Goal: Information Seeking & Learning: Compare options

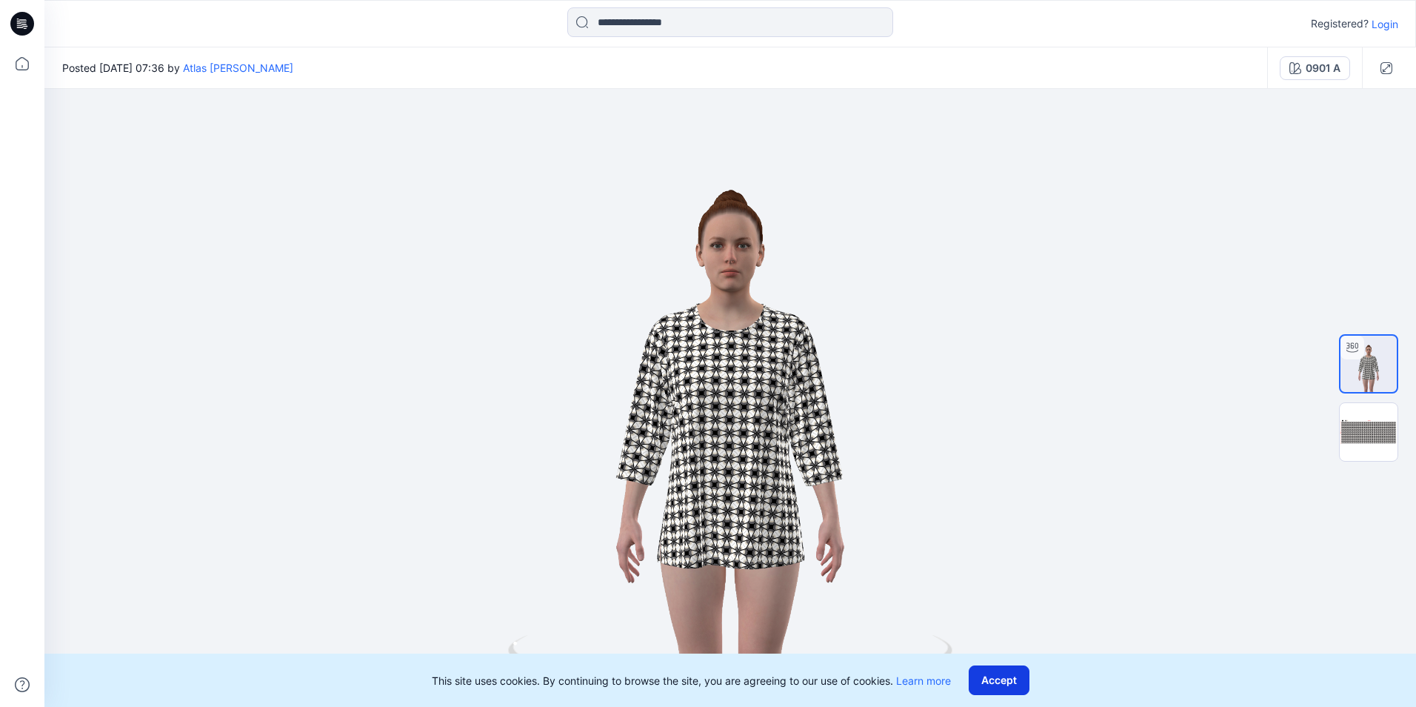
click at [1003, 688] on button "Accept" at bounding box center [999, 680] width 61 height 30
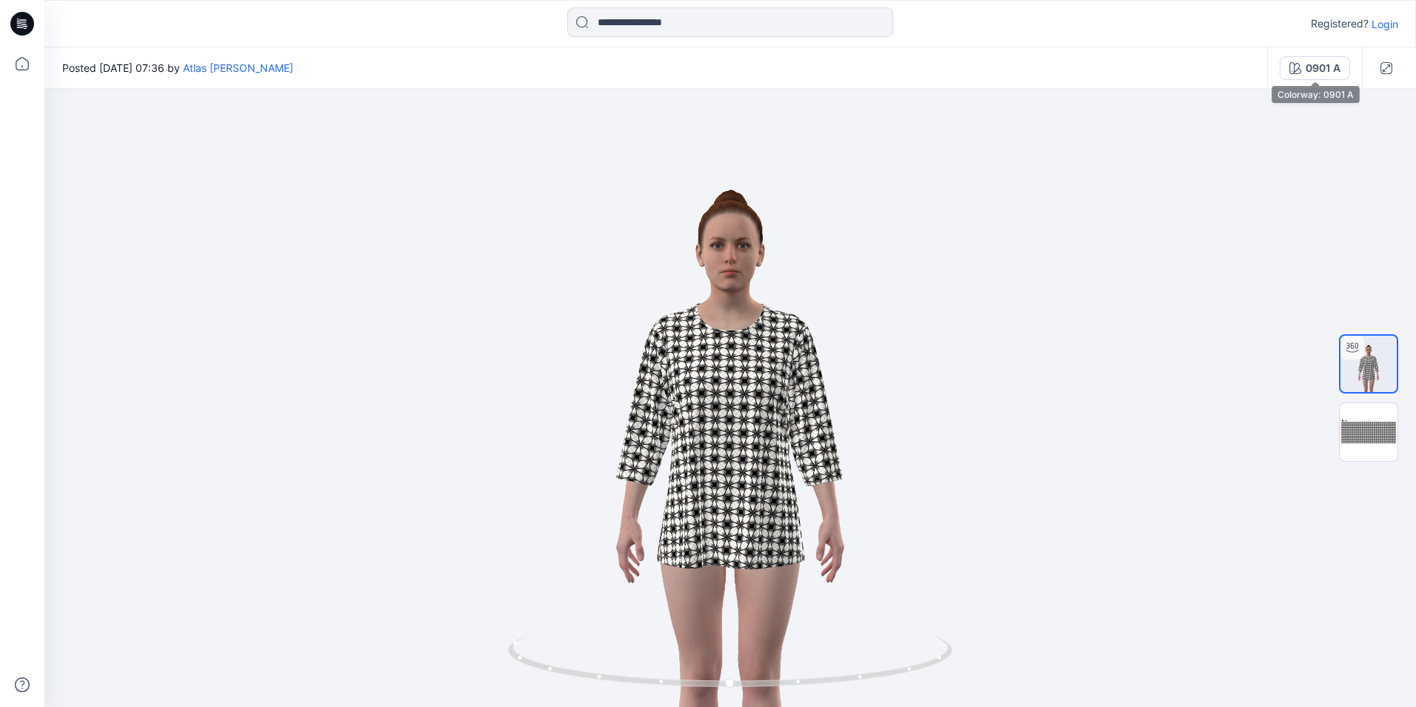
click at [1336, 75] on div "0901 A" at bounding box center [1323, 68] width 35 height 16
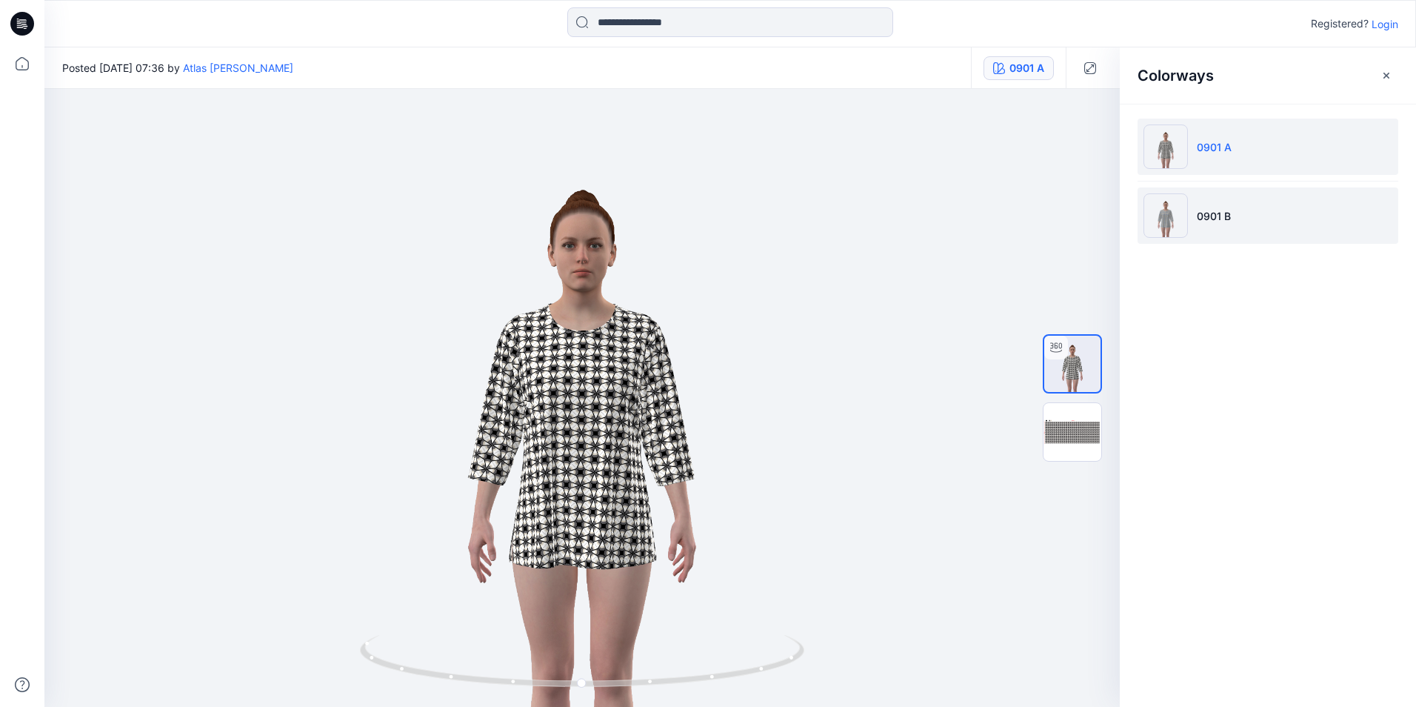
click at [1229, 227] on li "0901 B" at bounding box center [1268, 215] width 261 height 56
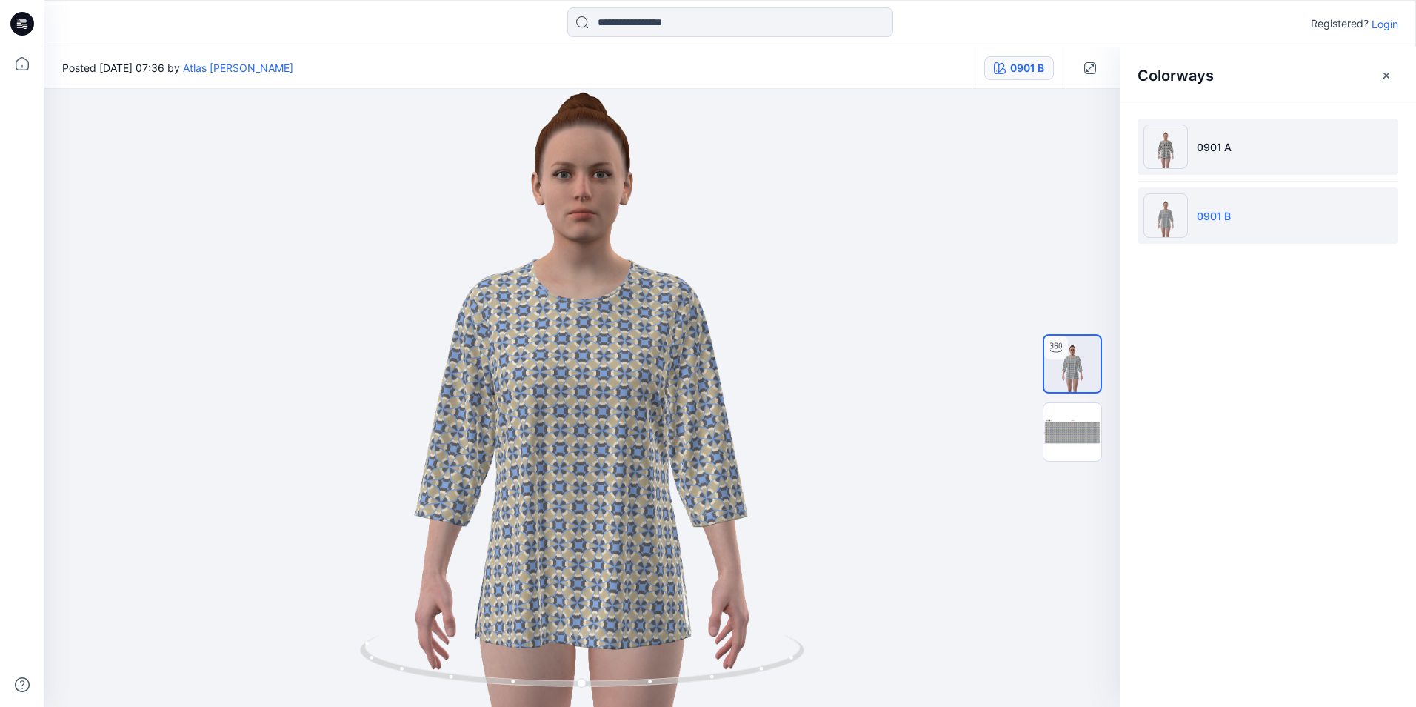
click at [1261, 153] on li "0901 A" at bounding box center [1268, 146] width 261 height 56
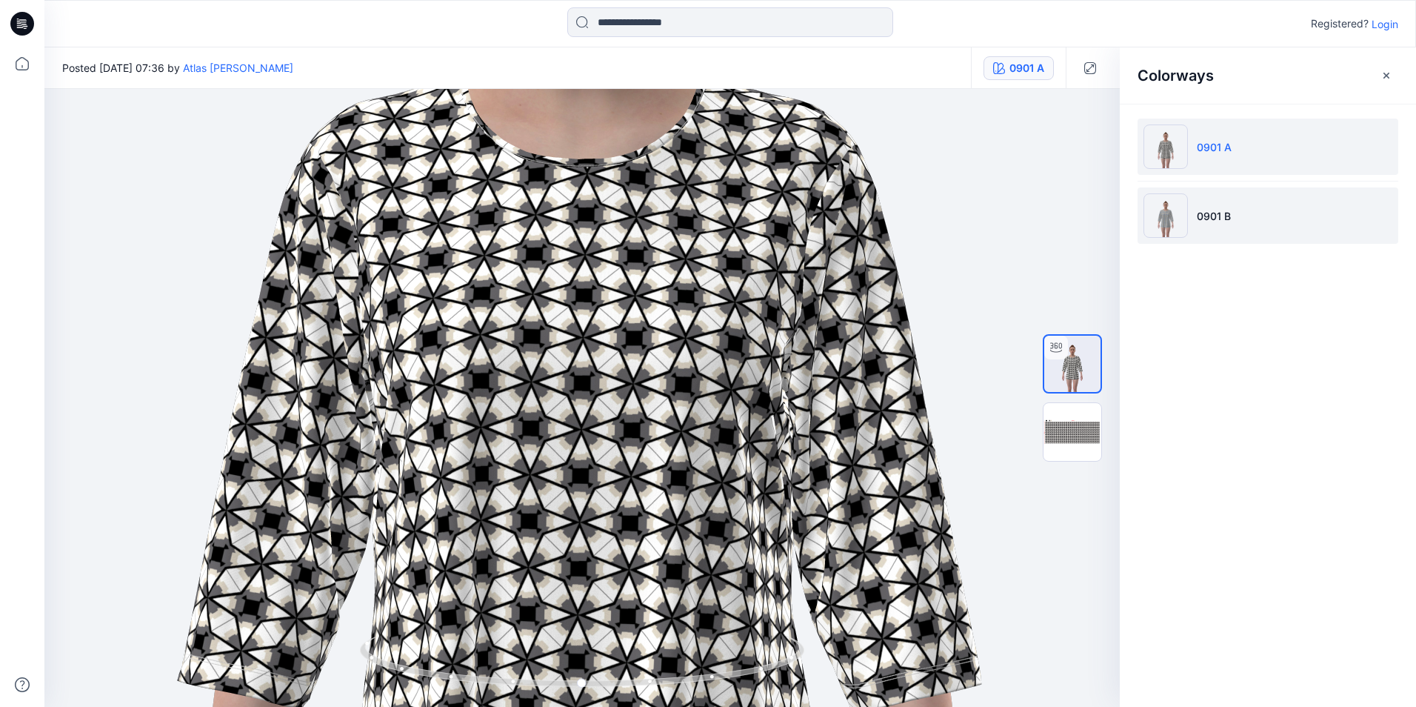
click at [1242, 229] on li "0901 B" at bounding box center [1268, 215] width 261 height 56
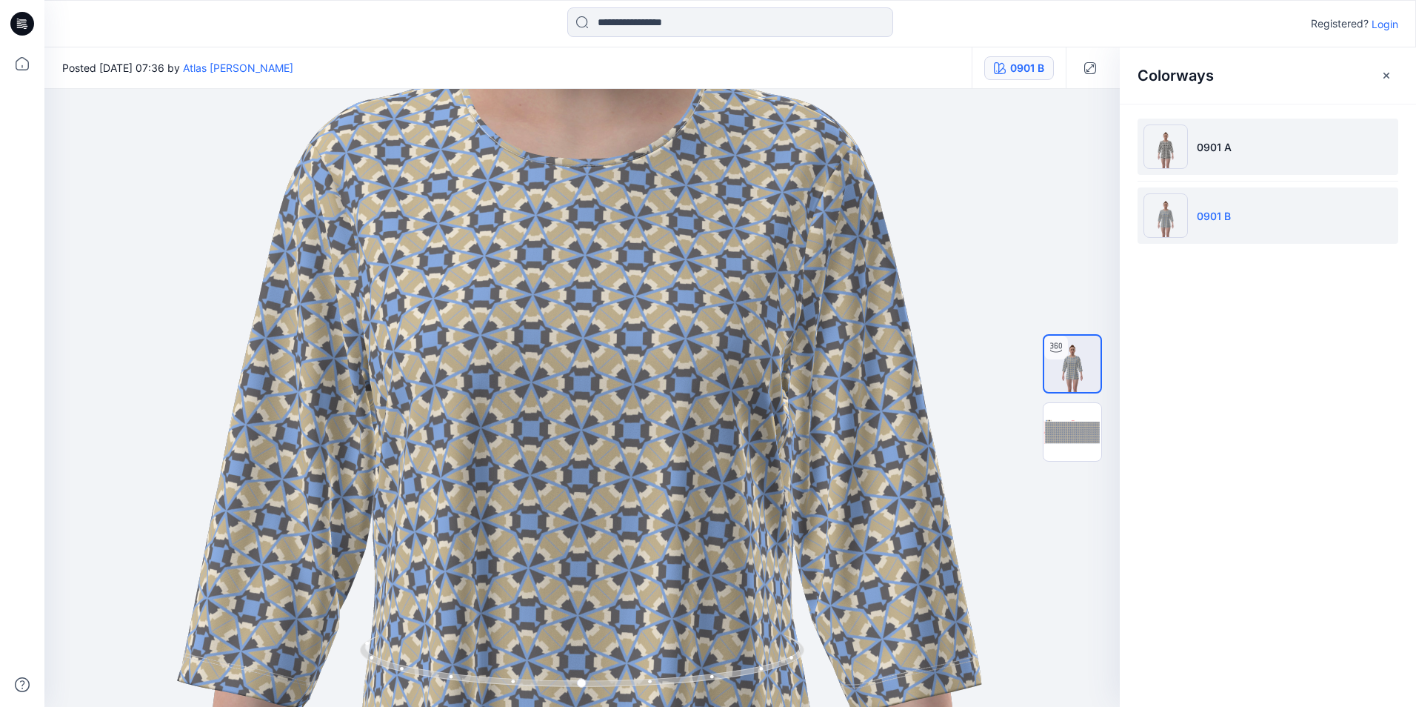
click at [1206, 156] on li "0901 A" at bounding box center [1268, 146] width 261 height 56
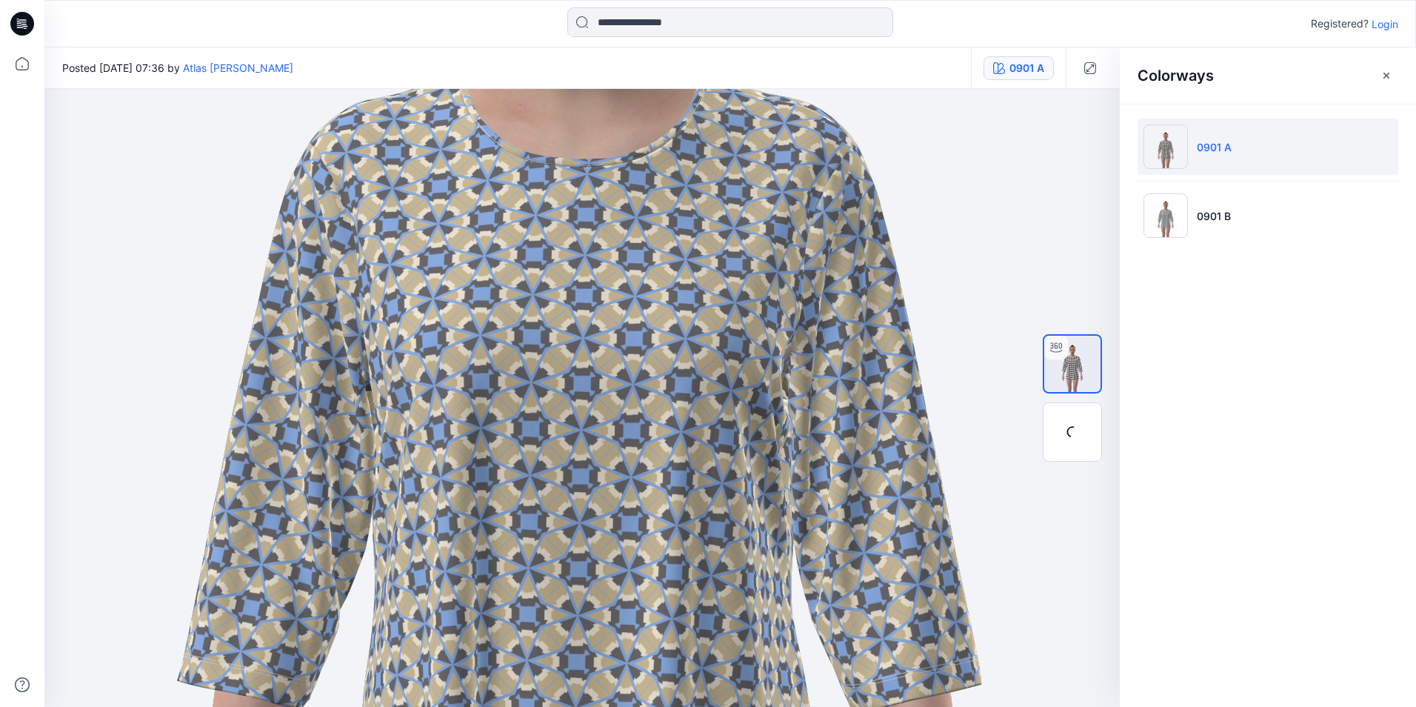
click at [1163, 149] on img at bounding box center [1165, 146] width 44 height 44
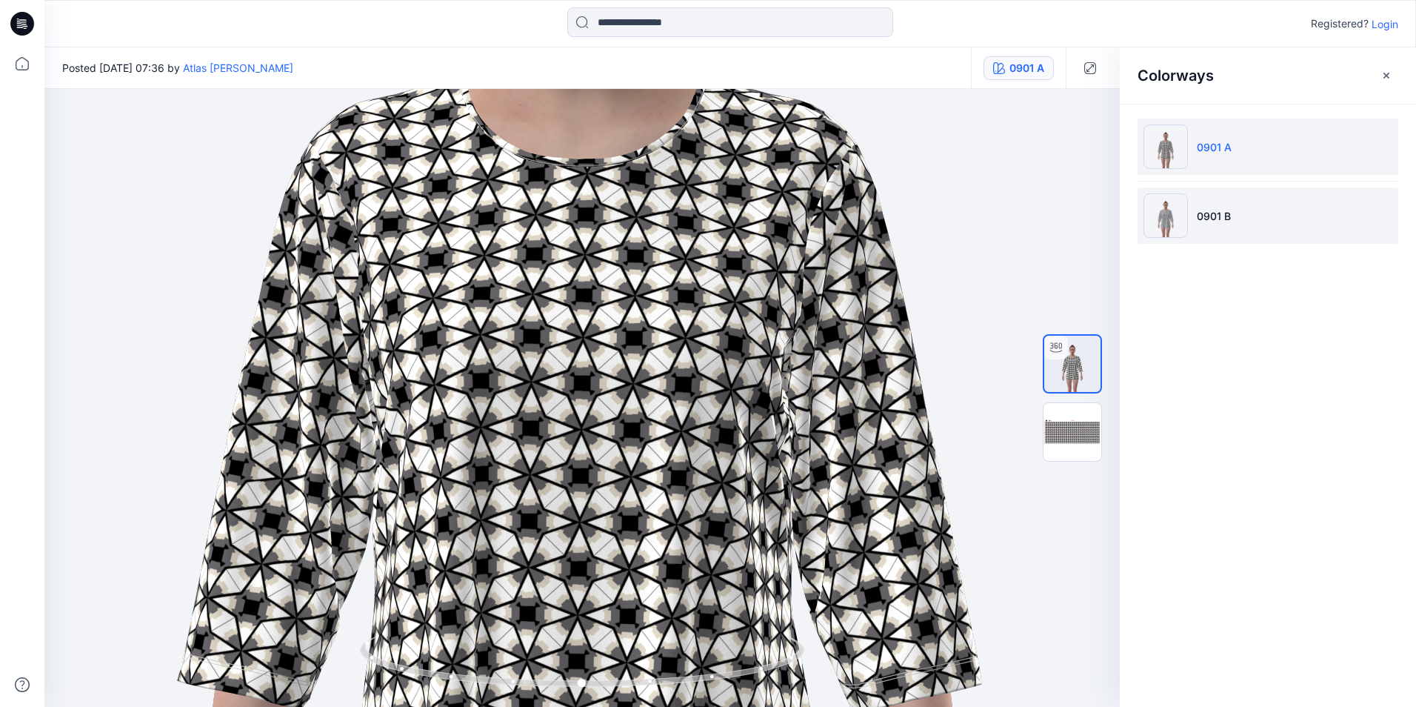
click at [1200, 235] on li "0901 B" at bounding box center [1268, 215] width 261 height 56
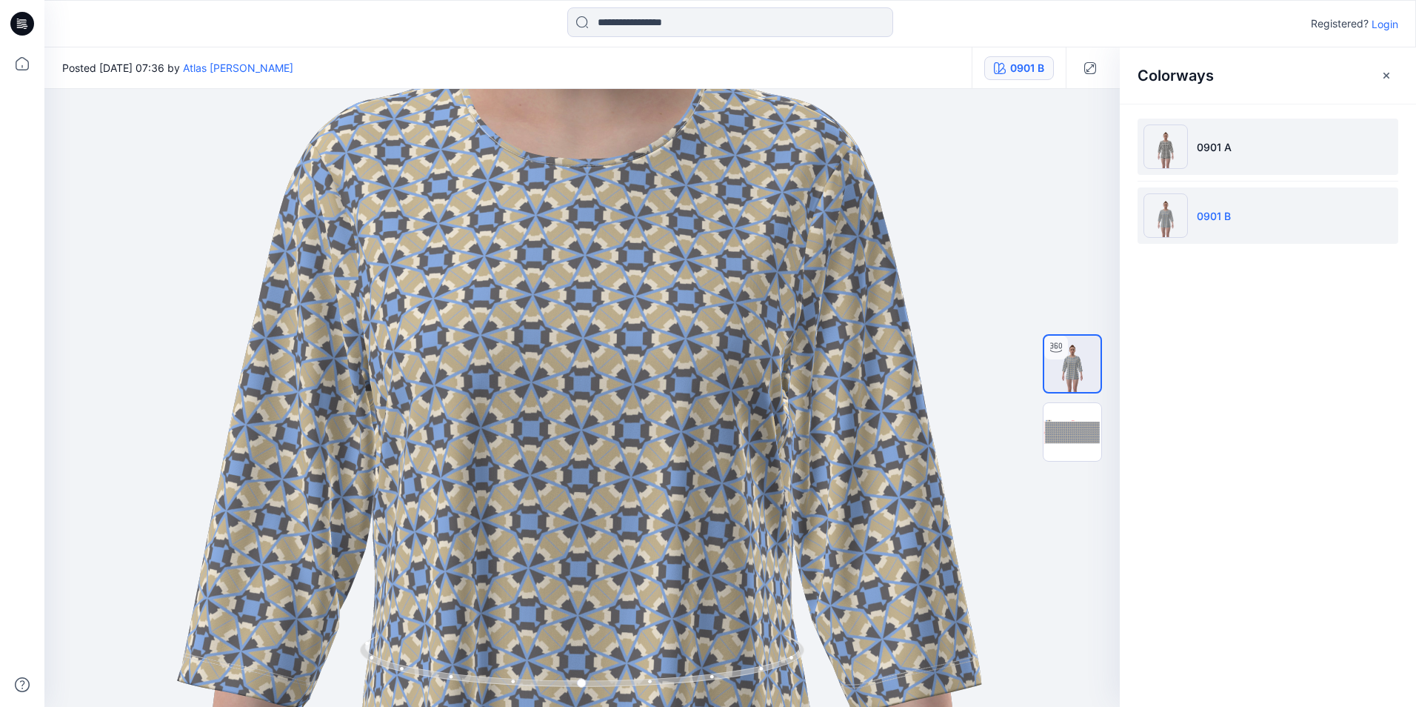
click at [1166, 155] on img at bounding box center [1165, 146] width 44 height 44
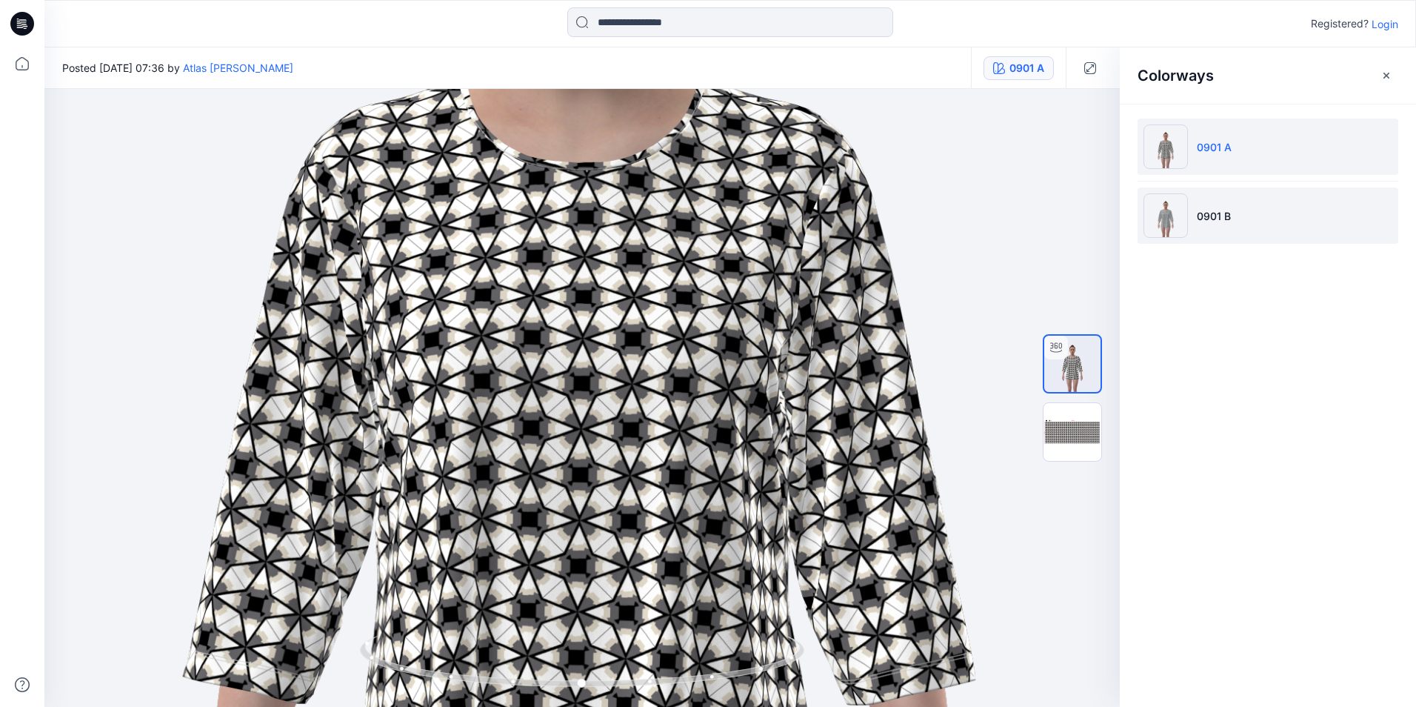
click at [1215, 208] on p "0901 B" at bounding box center [1214, 216] width 34 height 16
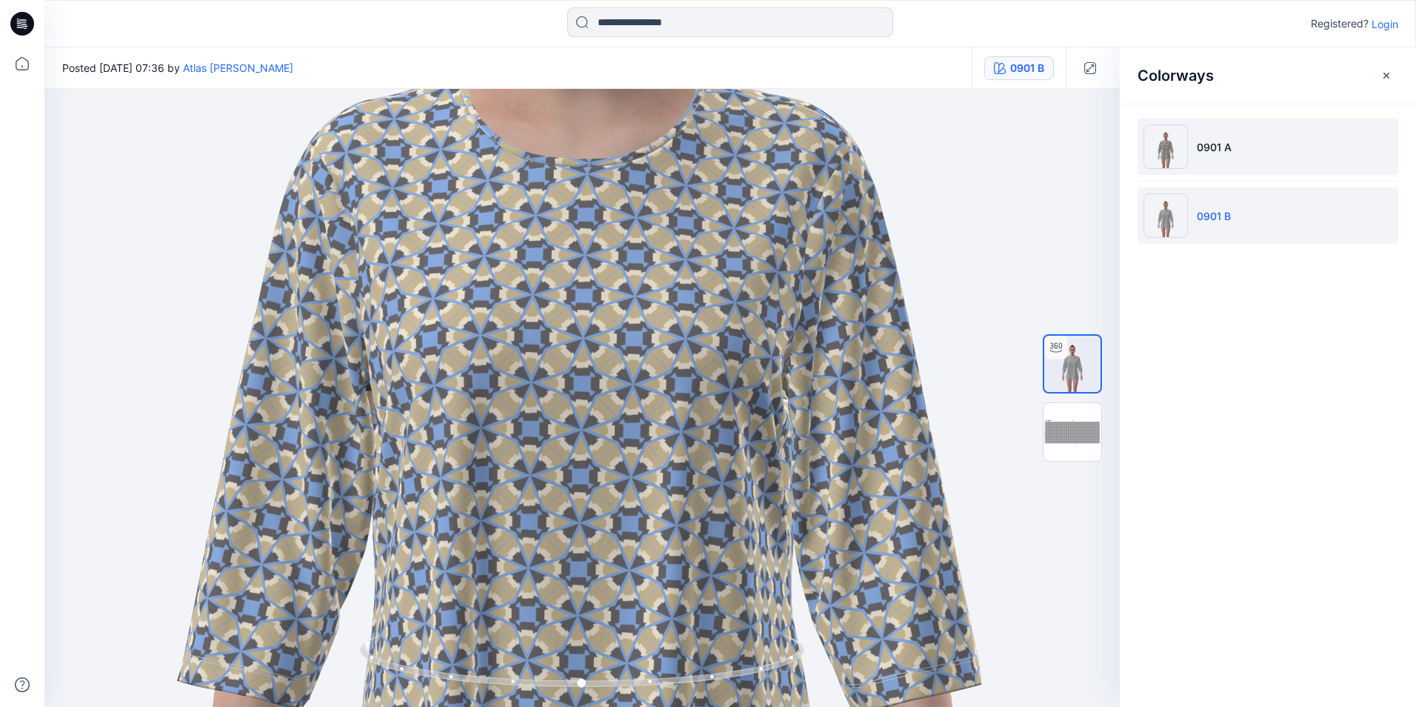
click at [1237, 147] on li "0901 A" at bounding box center [1268, 146] width 261 height 56
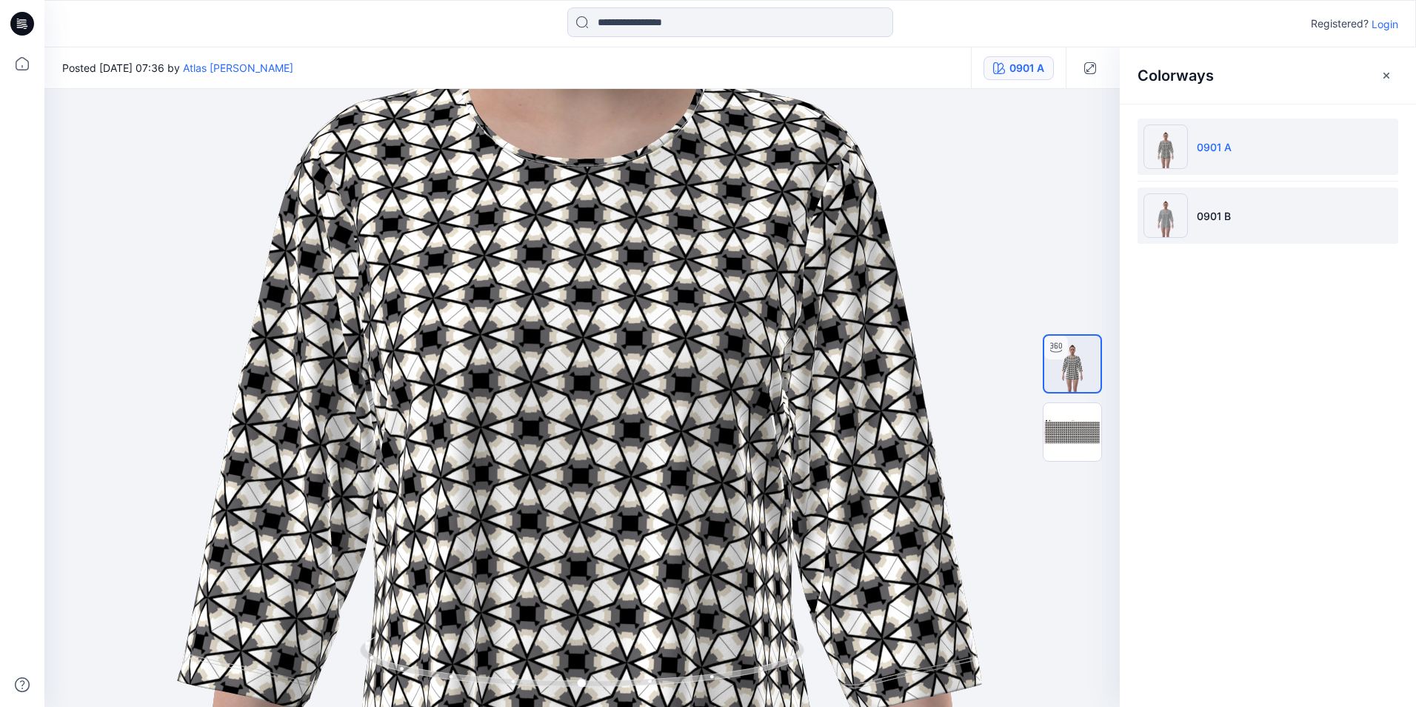
click at [1184, 226] on img at bounding box center [1165, 215] width 44 height 44
